Goal: Answer question/provide support

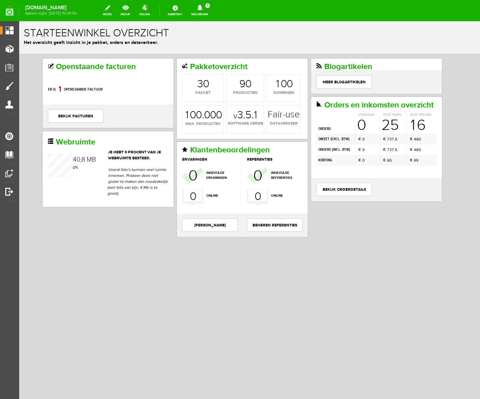
click at [208, 8] on icon at bounding box center [199, 8] width 17 height 6
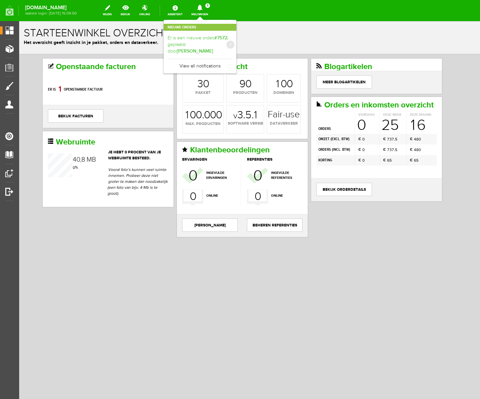
click at [213, 48] on b "[PERSON_NAME]" at bounding box center [195, 51] width 36 height 6
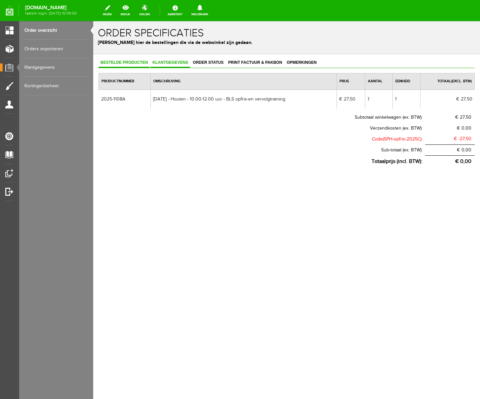
click at [166, 61] on span "Klantgegevens" at bounding box center [170, 62] width 40 height 5
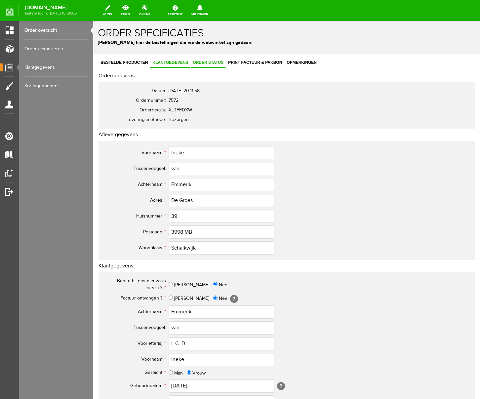
click at [213, 64] on span "Order status" at bounding box center [208, 62] width 35 height 5
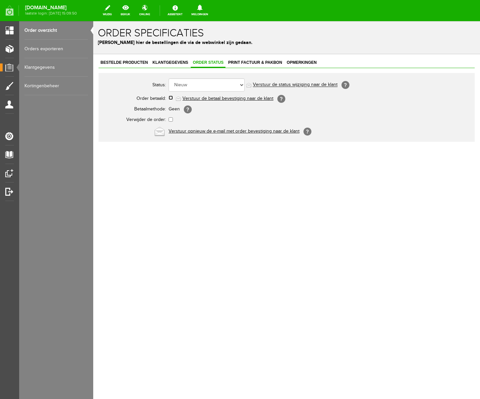
click at [171, 97] on input "checkbox" at bounding box center [170, 97] width 4 height 4
checkbox input "true"
click at [226, 98] on link "Verstuur de betaal bevestiging naar de klant" at bounding box center [227, 98] width 91 height 5
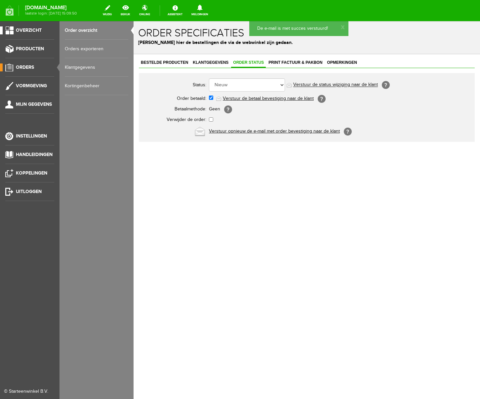
click at [31, 33] on span "Overzicht" at bounding box center [29, 30] width 26 height 6
